Goal: Information Seeking & Learning: Find specific fact

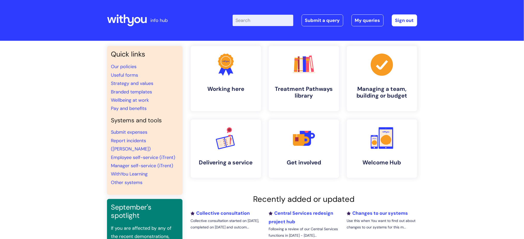
click at [266, 21] on input "Enter your search term here..." at bounding box center [263, 20] width 61 height 11
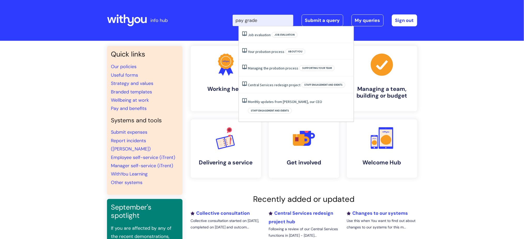
type input "pay grade"
click button "Search" at bounding box center [0, 0] width 0 height 0
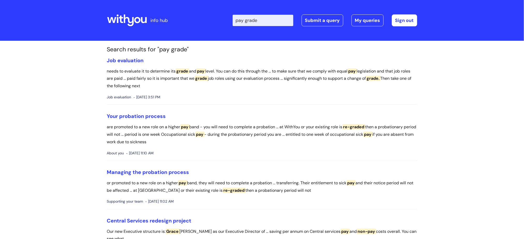
click at [282, 20] on input "pay grade" at bounding box center [263, 20] width 61 height 11
type input "pay"
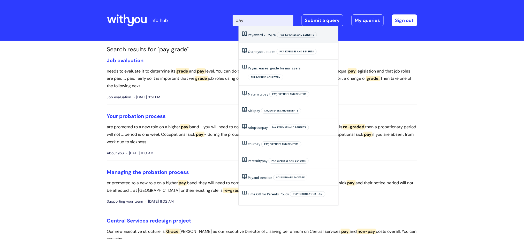
click at [270, 39] on li "Pay award 2025/26 Pay, expenses and benefits" at bounding box center [288, 34] width 99 height 17
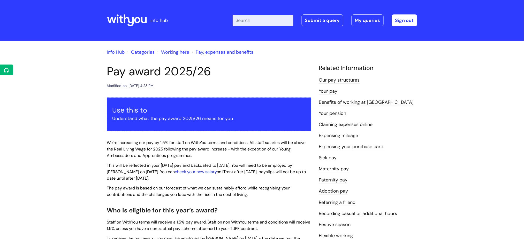
click at [270, 22] on input "Enter your search term here..." at bounding box center [263, 20] width 61 height 11
type input "pay"
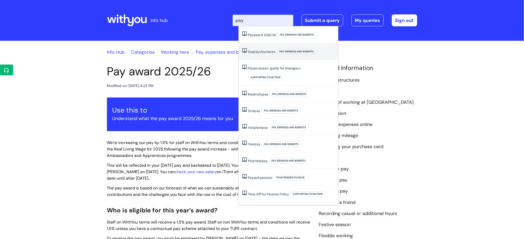
click at [265, 53] on link "Our pay structures" at bounding box center [262, 51] width 28 height 5
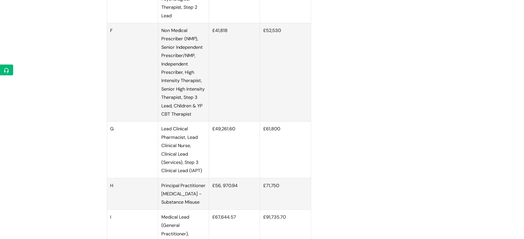
scroll to position [827, 0]
